Goal: Find specific page/section: Find specific page/section

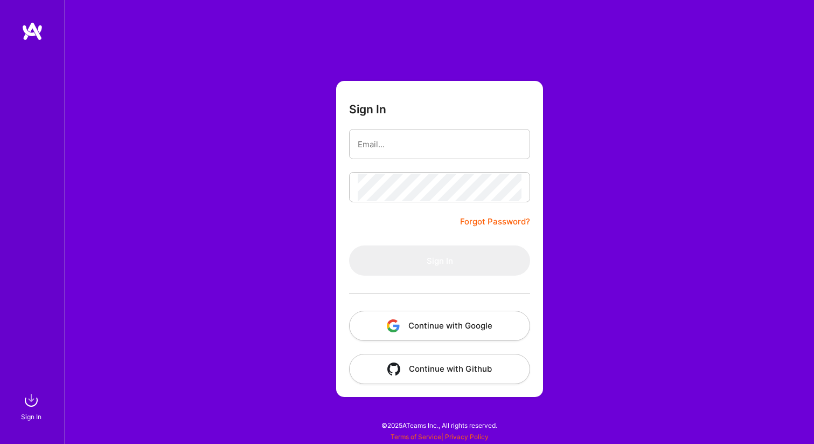
click at [417, 318] on button "Continue with Google" at bounding box center [439, 325] width 181 height 30
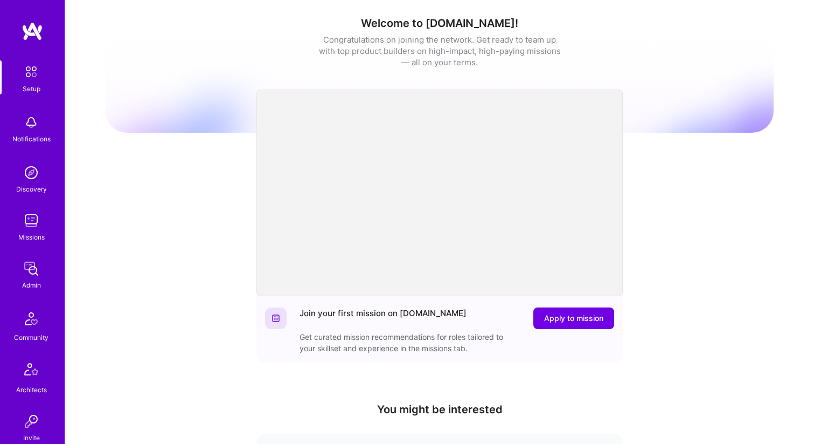
click at [34, 178] on img at bounding box center [31, 173] width 22 height 22
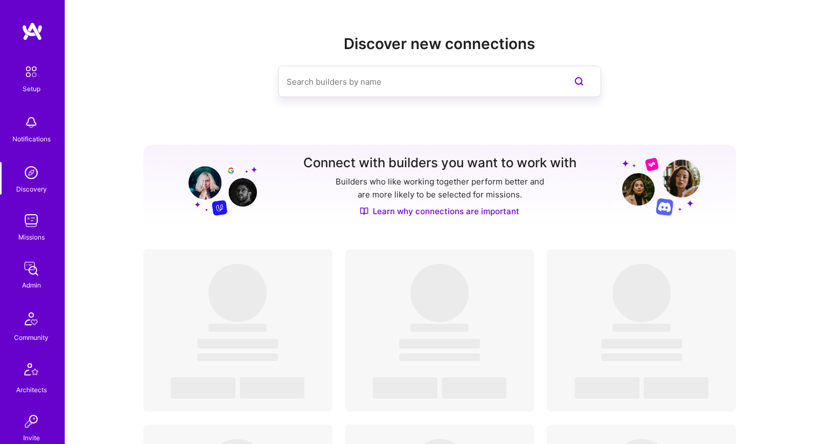
click at [34, 217] on img at bounding box center [31, 221] width 22 height 22
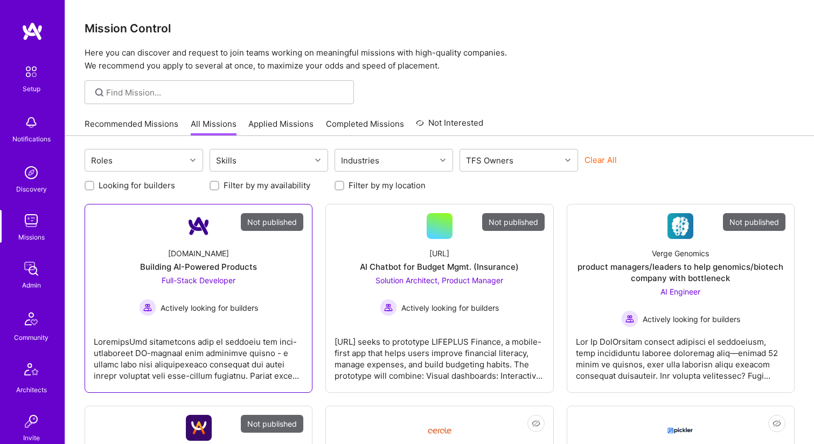
click at [273, 291] on div "[DOMAIN_NAME] Building AI-Powered Products Full-Stack Developer Actively lookin…" at bounding box center [199, 277] width 210 height 77
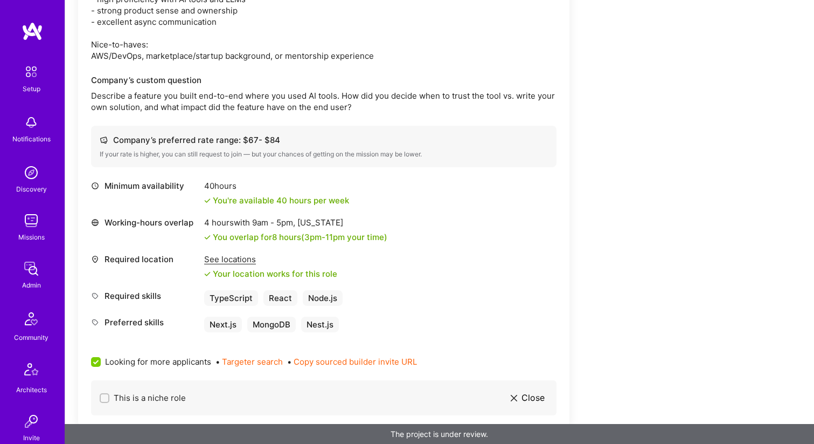
scroll to position [541, 0]
